Goal: Task Accomplishment & Management: Manage account settings

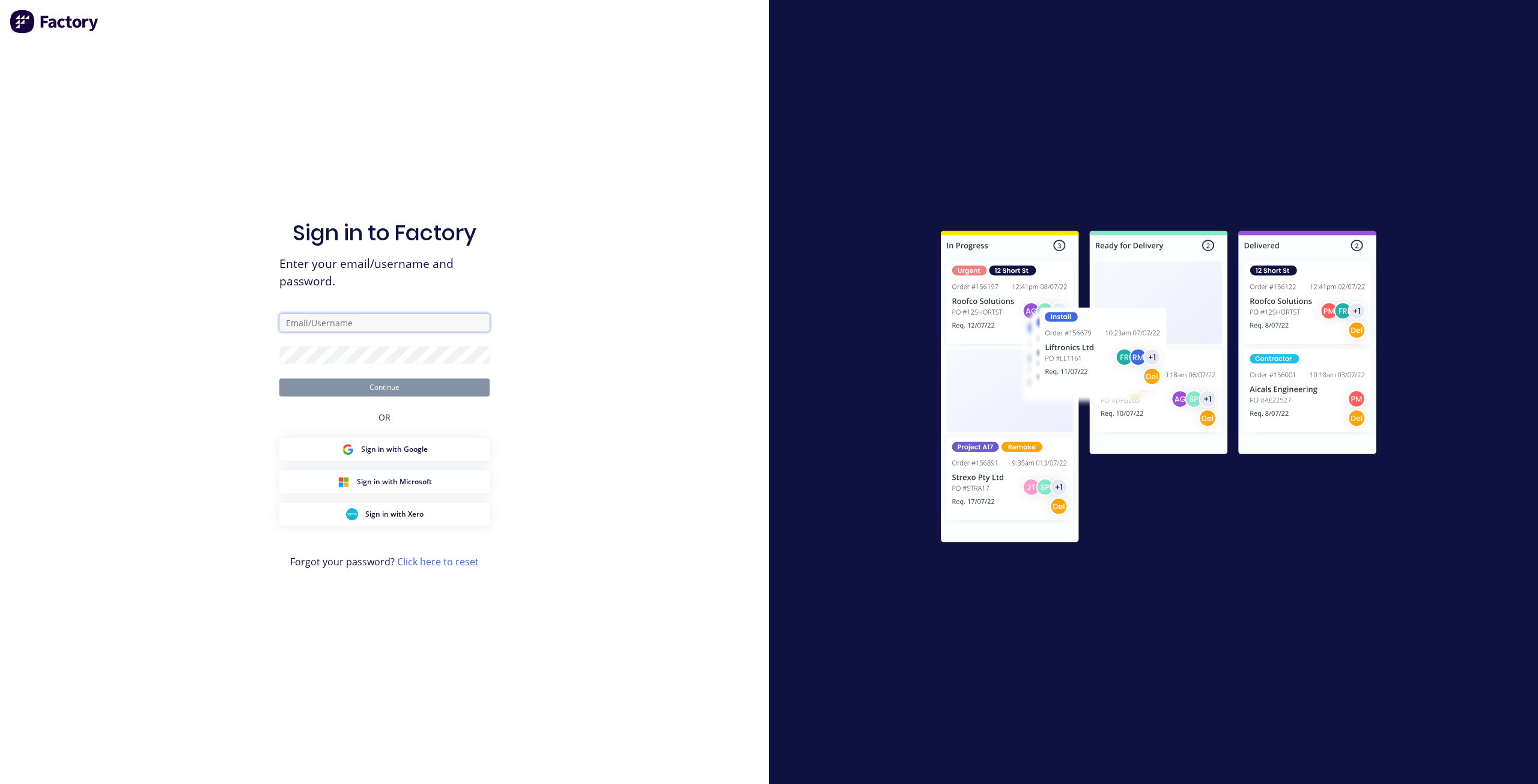
click at [363, 326] on input "text" at bounding box center [384, 322] width 210 height 18
click at [465, 324] on input "text" at bounding box center [384, 322] width 210 height 18
click at [0, 783] on com-1password-button at bounding box center [0, 784] width 0 height 0
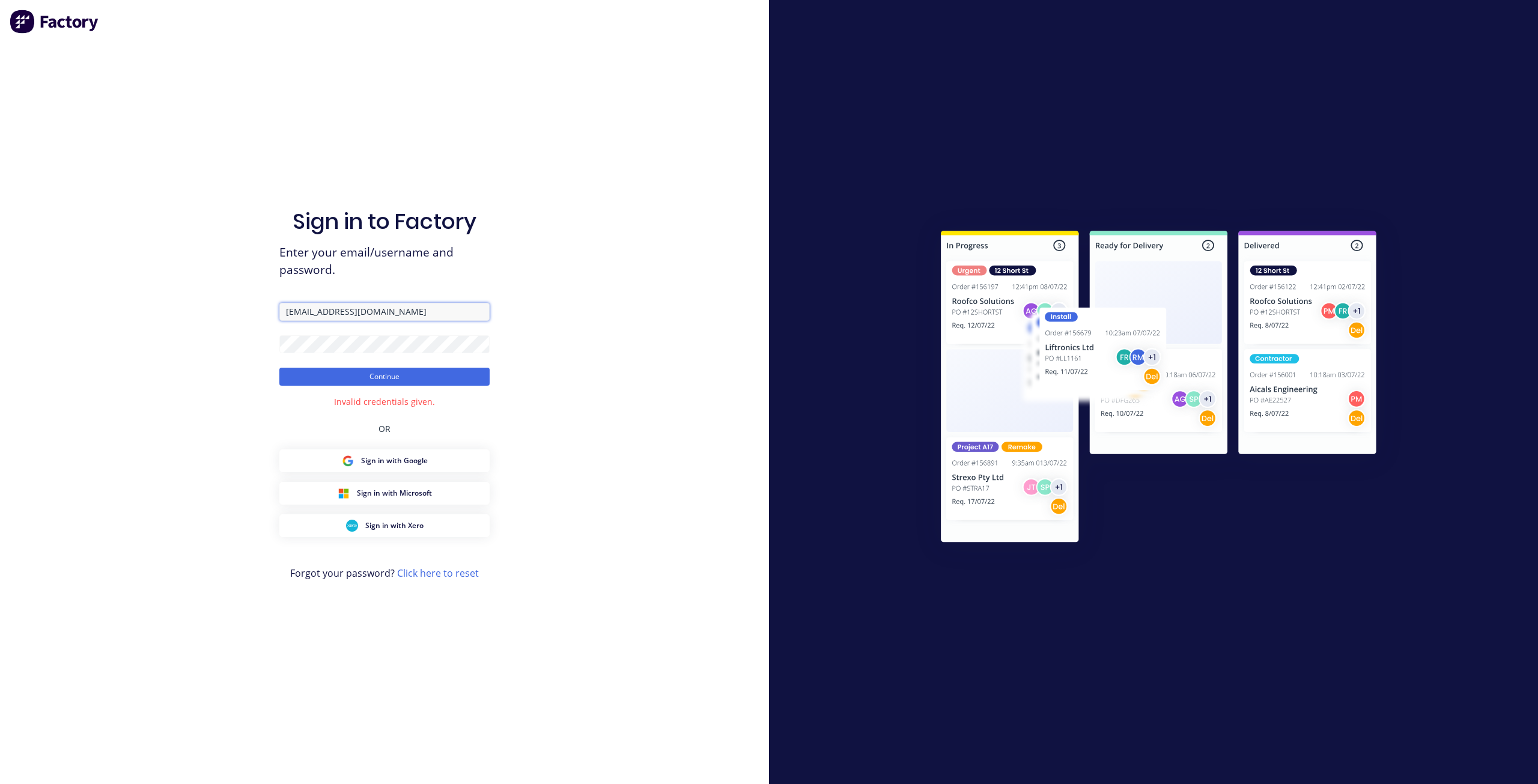
drag, startPoint x: 434, startPoint y: 316, endPoint x: 68, endPoint y: 315, distance: 366.0
click at [68, 315] on div "Sign in to Factory Enter your email/username and password. team+maricardemo@fac…" at bounding box center [384, 392] width 769 height 784
paste input "orktorque.com.au"
type input "team+maricardemo@forktorque.com.au"
click at [327, 377] on button "Continue" at bounding box center [384, 377] width 210 height 18
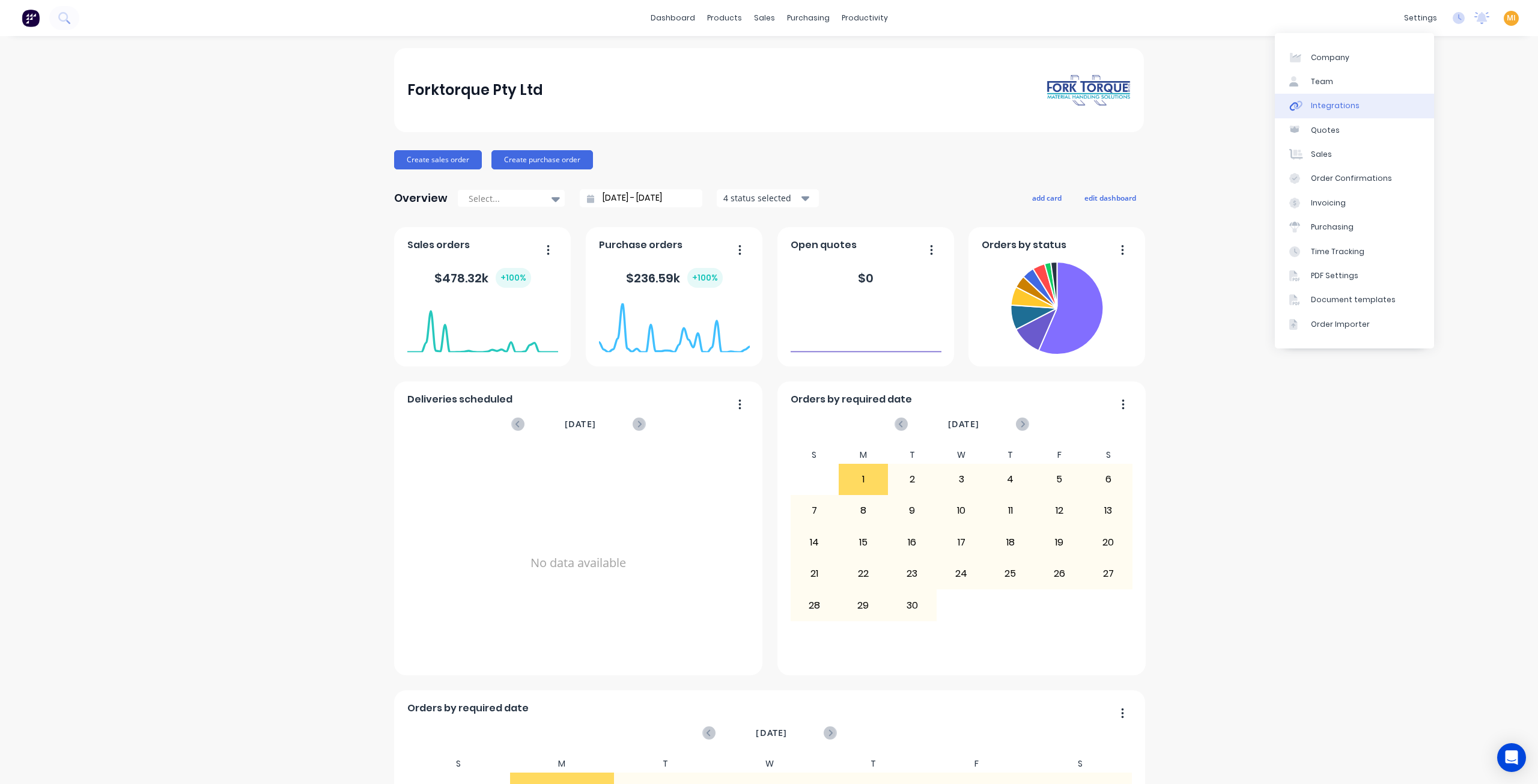
drag, startPoint x: 1351, startPoint y: 97, endPoint x: 1344, endPoint y: 105, distance: 10.6
click at [1351, 97] on link "Integrations" at bounding box center [1354, 106] width 159 height 24
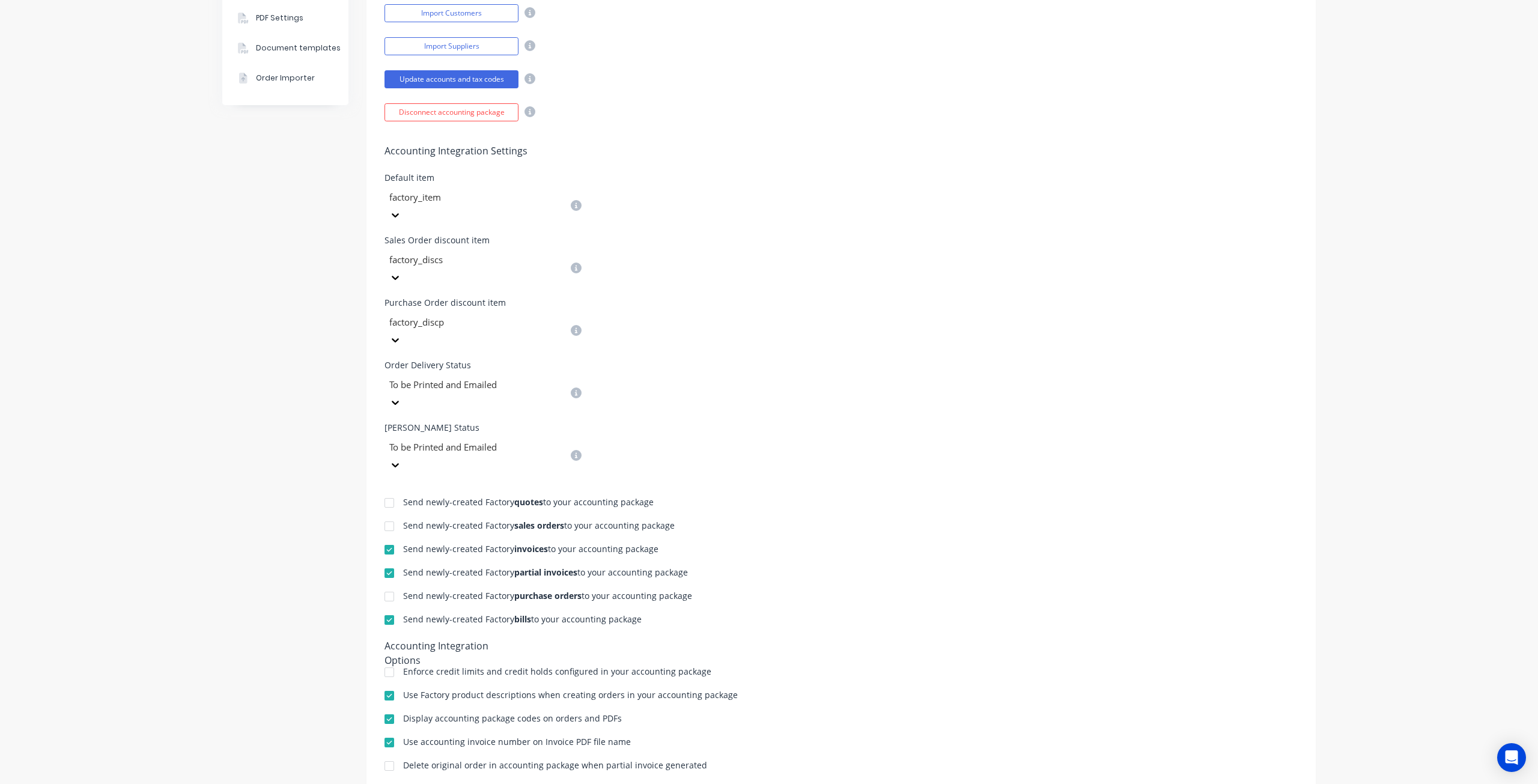
scroll to position [342, 0]
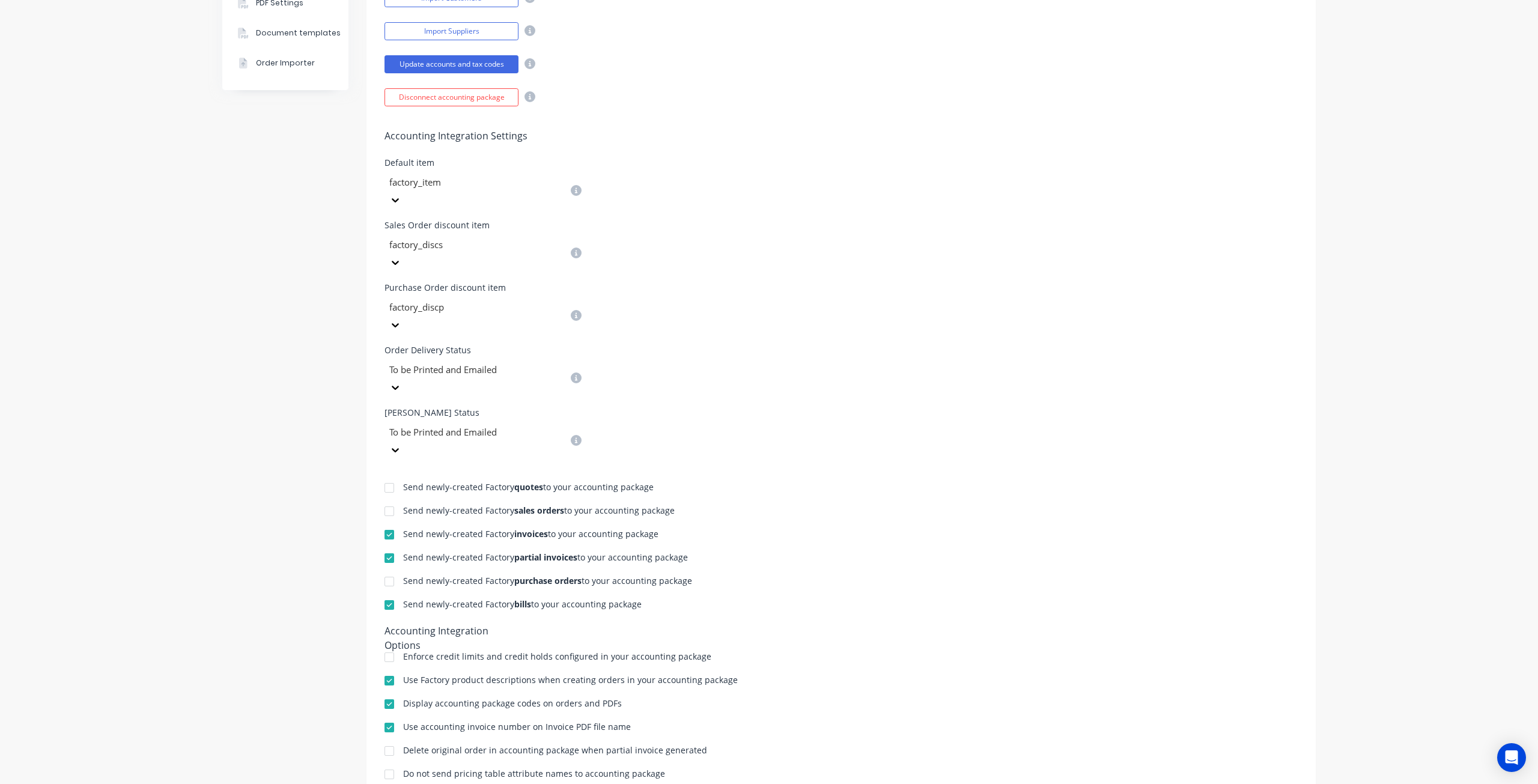
click at [271, 489] on div "Company Team Integrations Quotes Sales Order Confirmations Invoicing Purchasing…" at bounding box center [285, 285] width 126 height 1159
